Goal: Information Seeking & Learning: Find specific fact

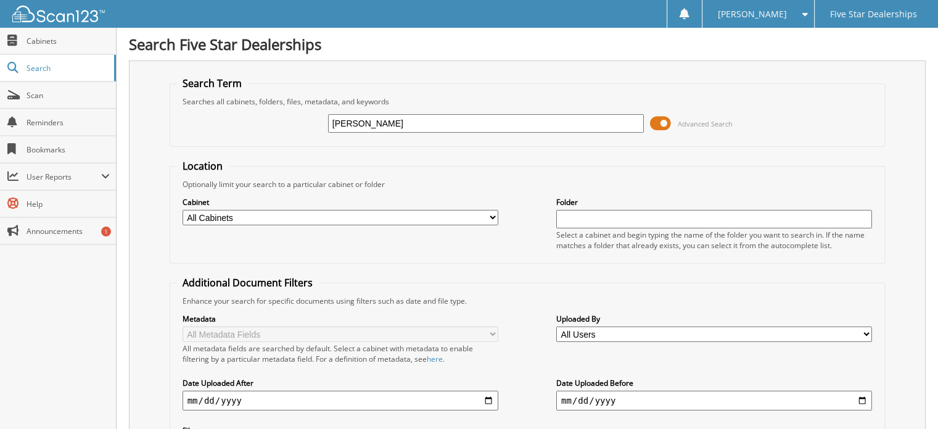
type input "[PERSON_NAME]"
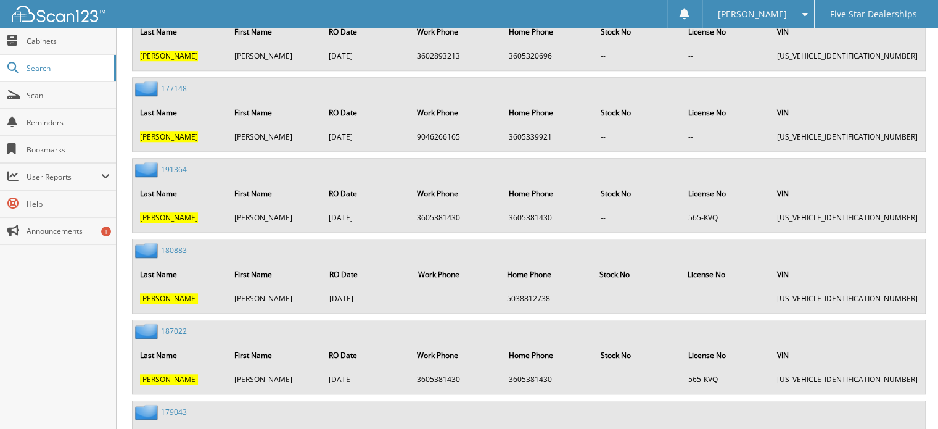
scroll to position [20133, 0]
